Goal: Task Accomplishment & Management: Manage account settings

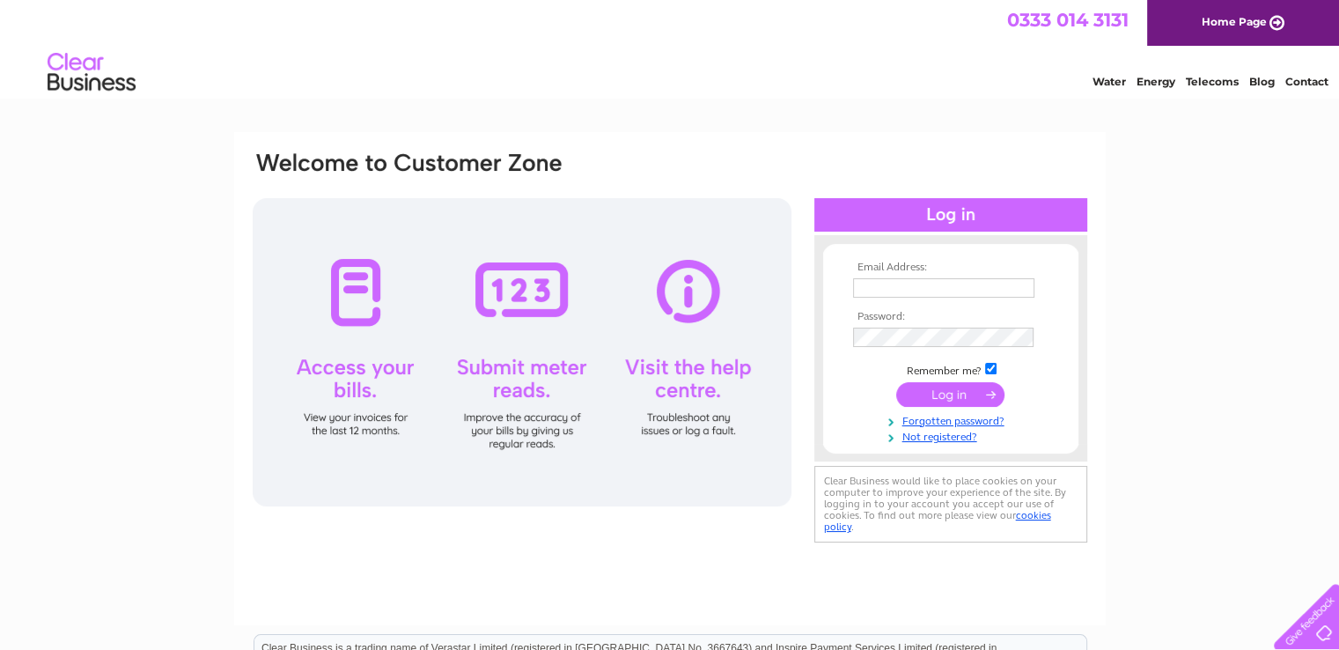
click at [887, 286] on input "text" at bounding box center [943, 287] width 181 height 19
type input "marie@bakerandbaker.co.uk"
click at [951, 388] on input "submit" at bounding box center [950, 394] width 108 height 25
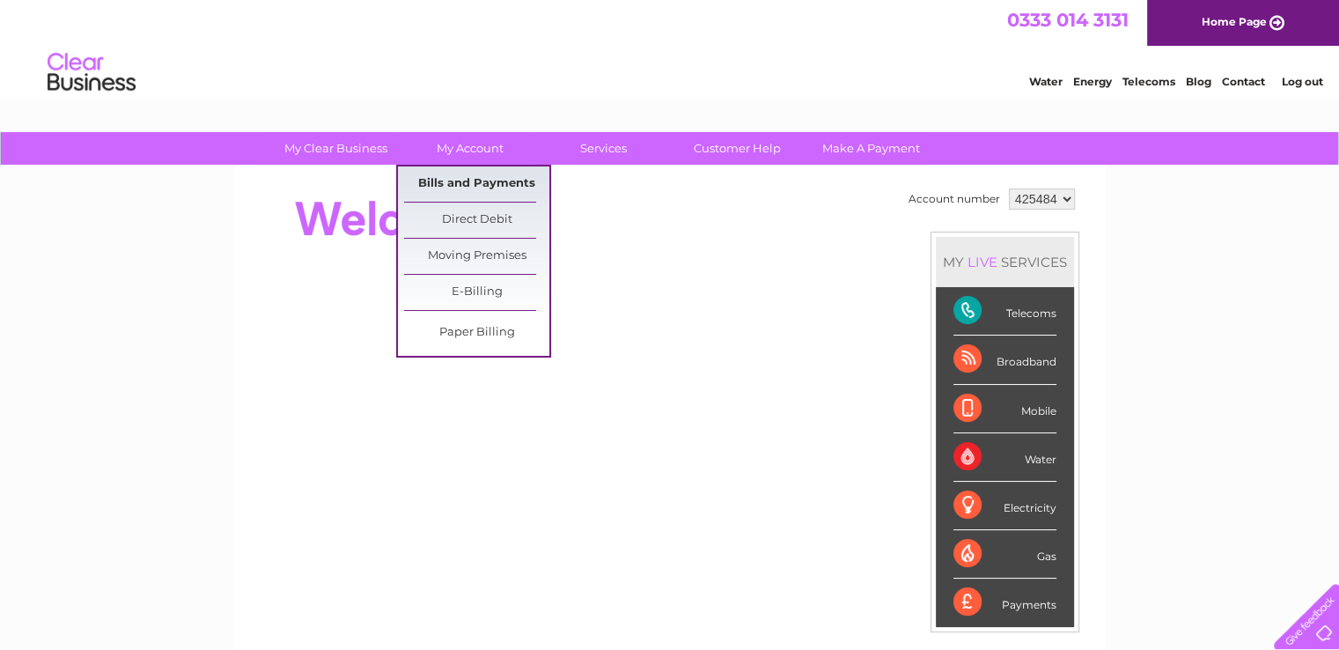
click at [461, 183] on link "Bills and Payments" at bounding box center [476, 183] width 145 height 35
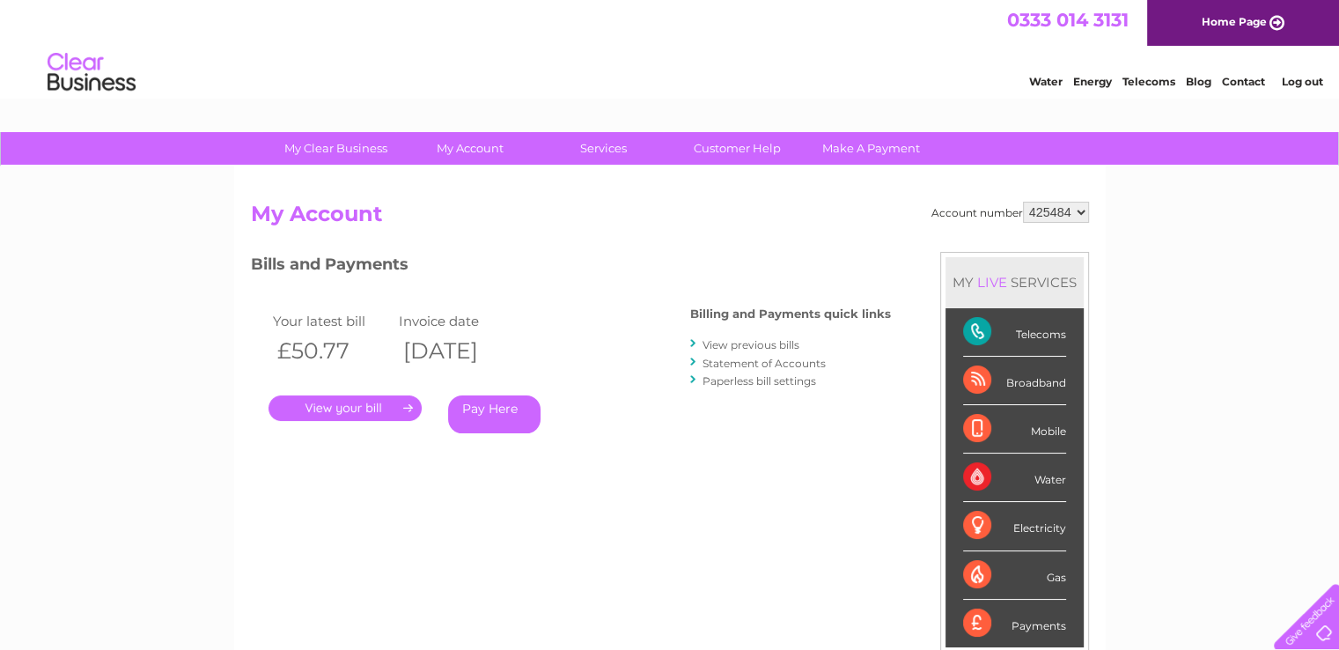
click at [384, 409] on link "." at bounding box center [345, 408] width 153 height 26
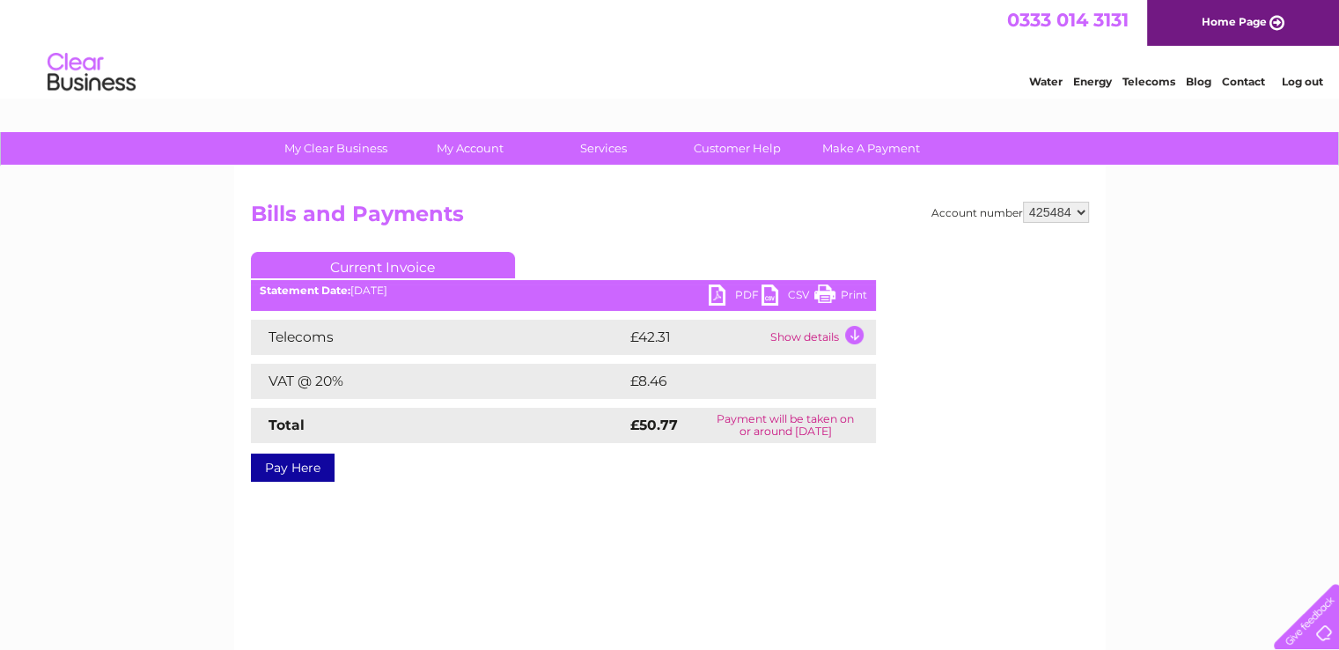
click at [750, 294] on link "PDF" at bounding box center [735, 297] width 53 height 26
